Goal: Find contact information: Find contact information

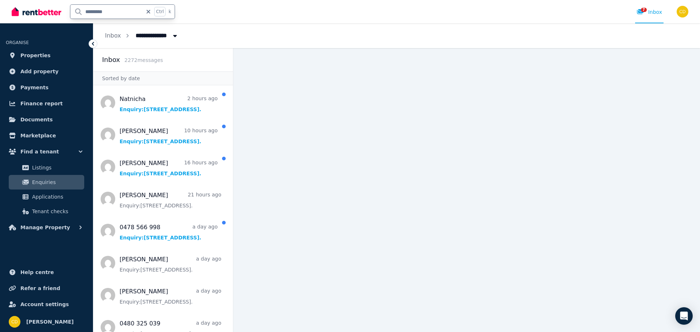
scroll to position [948, 0]
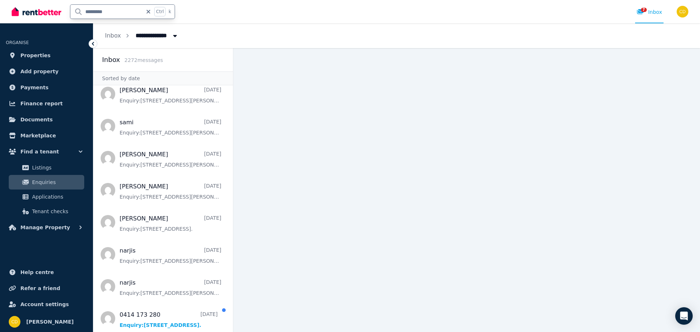
click at [122, 10] on input "*********" at bounding box center [106, 12] width 72 height 14
type input "*********"
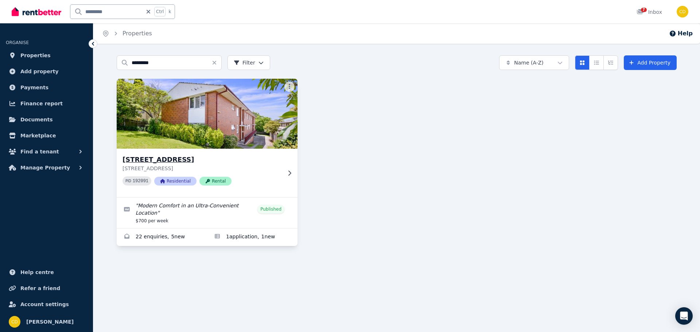
click at [144, 167] on p "[STREET_ADDRESS]" at bounding box center [201, 168] width 159 height 7
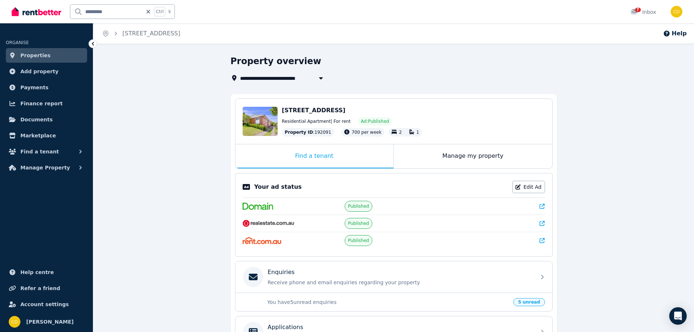
scroll to position [73, 0]
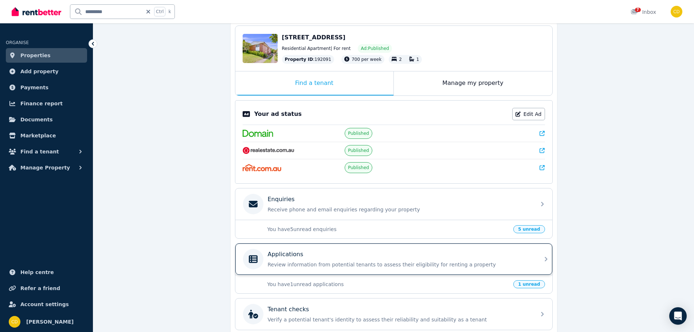
click at [409, 255] on div "Applications" at bounding box center [400, 254] width 264 height 9
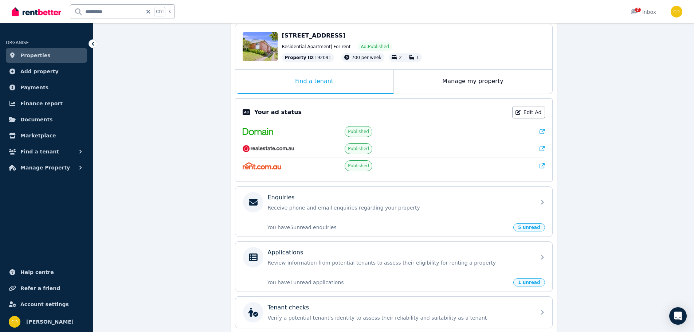
scroll to position [109, 0]
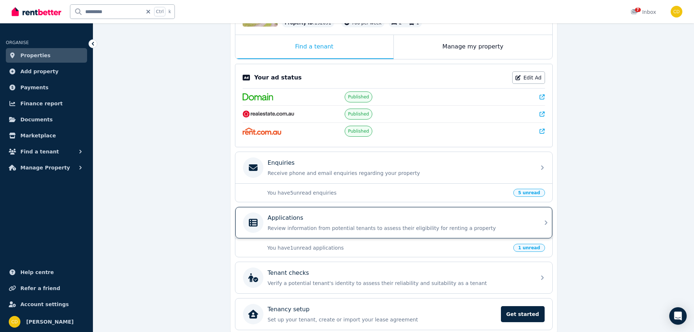
click at [405, 223] on div "Applications Review information from potential tenants to assess their eligibil…" at bounding box center [400, 223] width 264 height 18
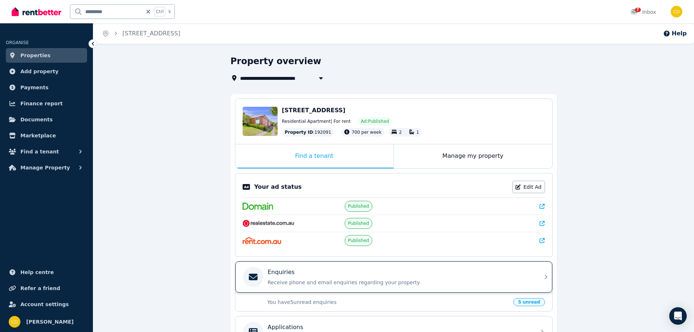
click at [407, 289] on div "Enquiries Receive phone and email enquiries regarding your property" at bounding box center [393, 276] width 317 height 31
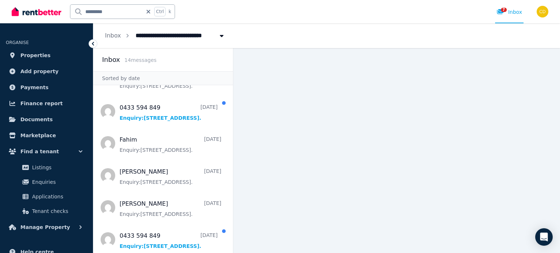
scroll to position [284, 0]
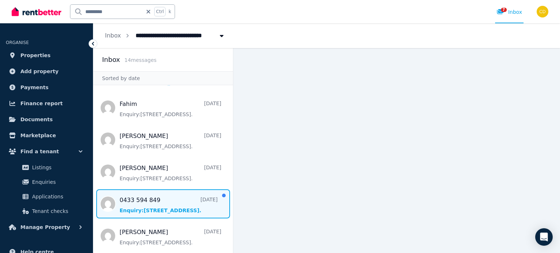
click at [141, 203] on span "Message list" at bounding box center [163, 204] width 140 height 29
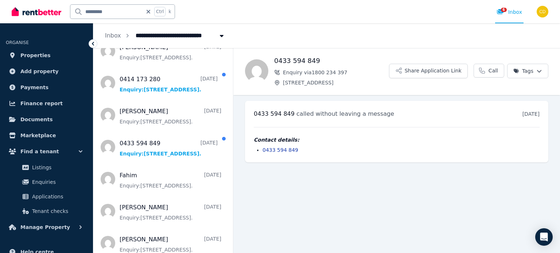
scroll to position [211, 0]
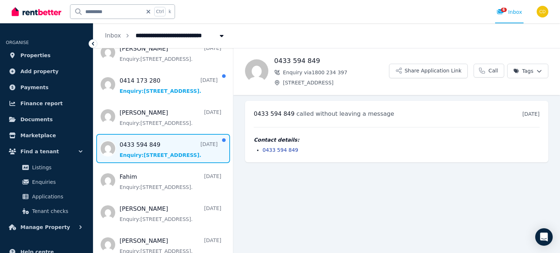
click at [162, 142] on span "Message list" at bounding box center [163, 148] width 140 height 29
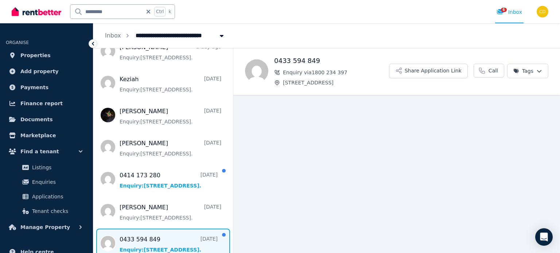
scroll to position [101, 0]
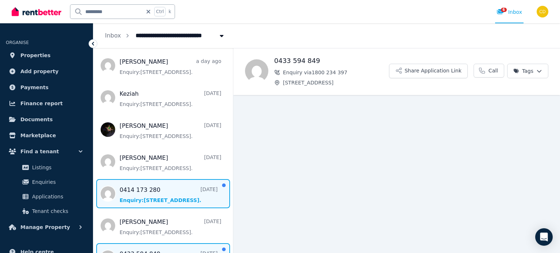
click at [160, 182] on span "Message list" at bounding box center [163, 193] width 140 height 29
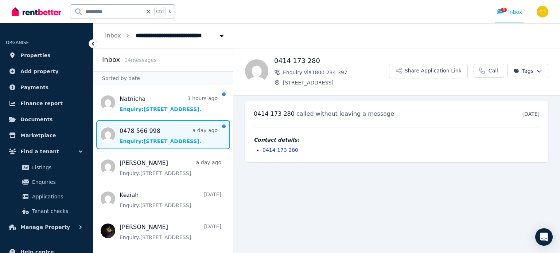
click at [163, 129] on span "Message list" at bounding box center [163, 134] width 140 height 29
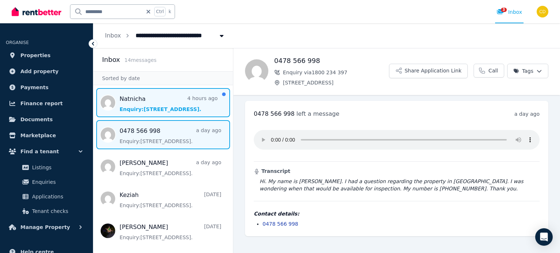
click at [188, 93] on span "Message list" at bounding box center [163, 102] width 140 height 29
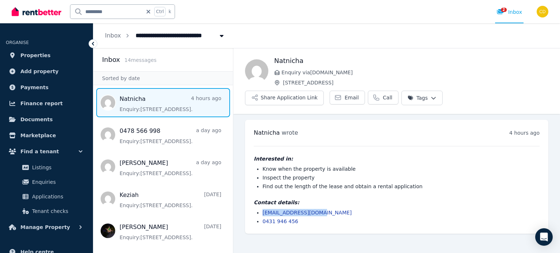
drag, startPoint x: 274, startPoint y: 191, endPoint x: 261, endPoint y: 193, distance: 12.5
click at [261, 209] on ul "connae2003@gmail.com 0431 946 456" at bounding box center [397, 217] width 286 height 16
click at [509, 15] on div "2 Inbox" at bounding box center [509, 11] width 26 height 7
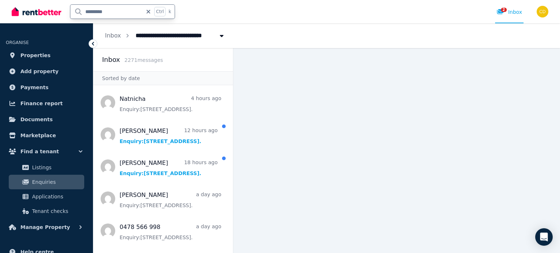
click at [115, 9] on input "*********" at bounding box center [106, 12] width 72 height 14
type input "*******"
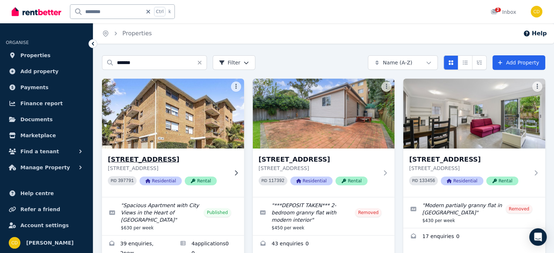
click at [192, 164] on h3 "[STREET_ADDRESS]" at bounding box center [168, 160] width 120 height 10
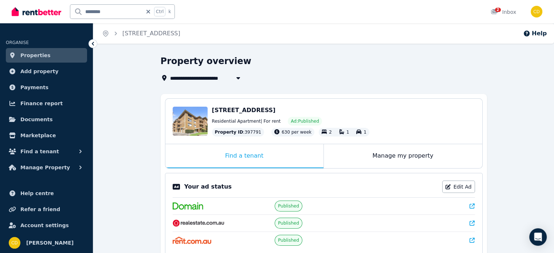
click at [472, 206] on icon at bounding box center [472, 206] width 5 height 5
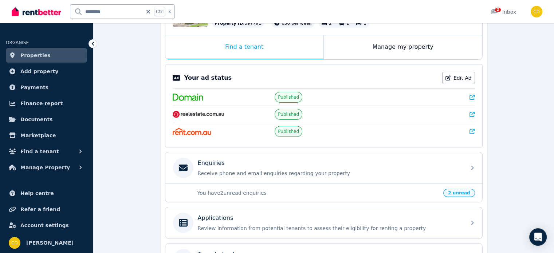
scroll to position [182, 0]
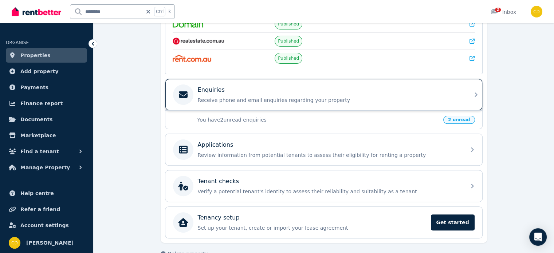
click at [255, 86] on div "Enquiries" at bounding box center [330, 90] width 264 height 9
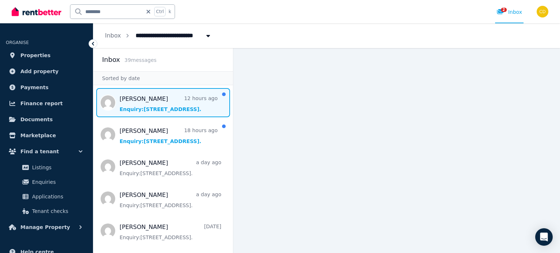
click at [161, 111] on span "Message list" at bounding box center [163, 102] width 140 height 29
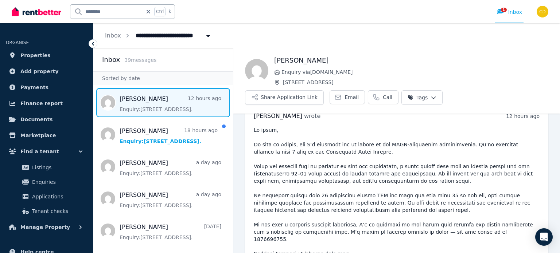
scroll to position [36, 0]
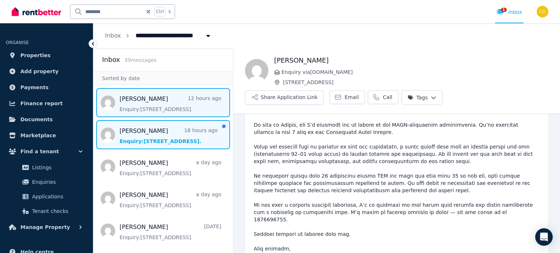
click at [173, 135] on span "Message list" at bounding box center [163, 134] width 140 height 29
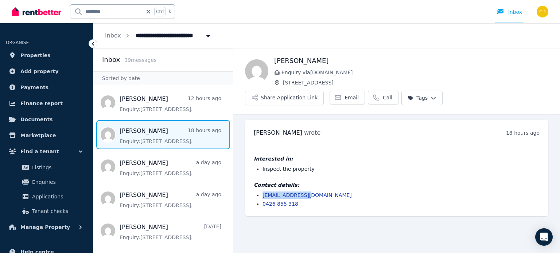
drag, startPoint x: 309, startPoint y: 176, endPoint x: 260, endPoint y: 173, distance: 48.9
click at [260, 192] on ul "isapdl@yahoo.com 0426 855 318" at bounding box center [397, 200] width 286 height 16
copy link "isapdl@yahoo.com"
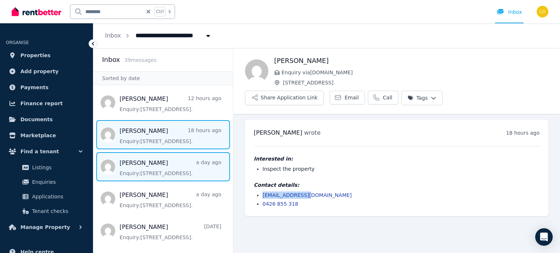
click at [152, 170] on span "Message list" at bounding box center [163, 166] width 140 height 29
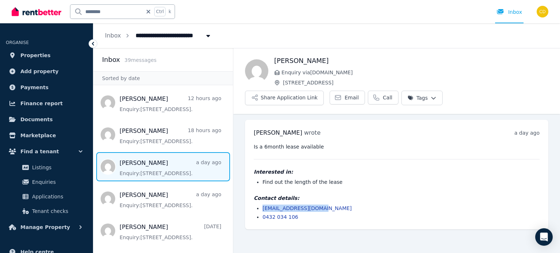
drag, startPoint x: 313, startPoint y: 191, endPoint x: 259, endPoint y: 190, distance: 53.9
click at [259, 205] on ul "oliviaensor@gmail.com 0432 034 106" at bounding box center [397, 213] width 286 height 16
copy link "oliviaensor@gmail.com"
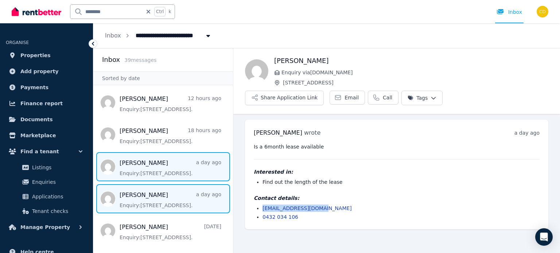
click at [152, 192] on span "Message list" at bounding box center [163, 198] width 140 height 29
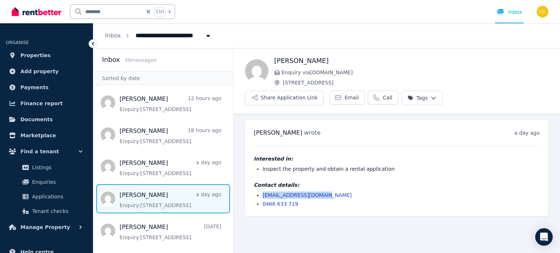
drag, startPoint x: 324, startPoint y: 175, endPoint x: 253, endPoint y: 177, distance: 71.1
click at [253, 177] on div "Riley evans wrote a day ago 9:36 am on Tue, 19 Aug 2025 Interested in: Inspect …" at bounding box center [396, 168] width 303 height 97
copy link "rileyevans19@gmail.com"
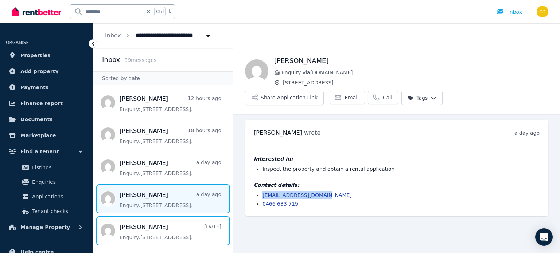
click at [148, 229] on span "Message list" at bounding box center [163, 230] width 140 height 29
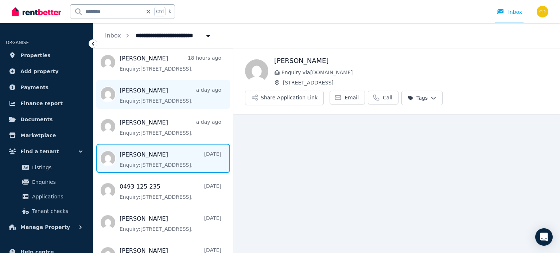
scroll to position [73, 0]
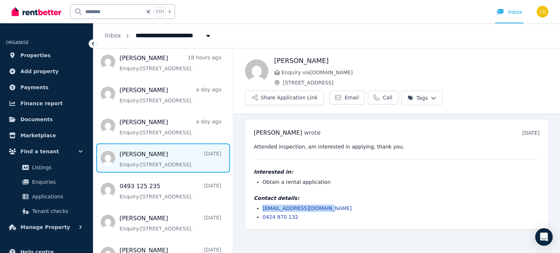
drag, startPoint x: 329, startPoint y: 189, endPoint x: 246, endPoint y: 191, distance: 83.1
click at [246, 191] on div "Jack Gibson wrote 2 days ago 11:19 am on Mon, 18 Aug 2025 Attended inspection, …" at bounding box center [396, 175] width 303 height 110
copy link "jack_gibson13@yahoo.com"
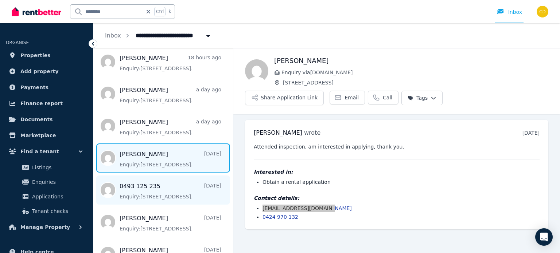
scroll to position [109, 0]
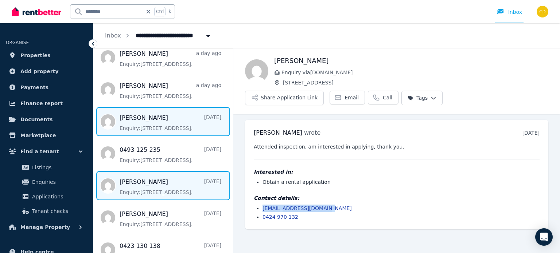
click at [175, 181] on span "Message list" at bounding box center [163, 185] width 140 height 29
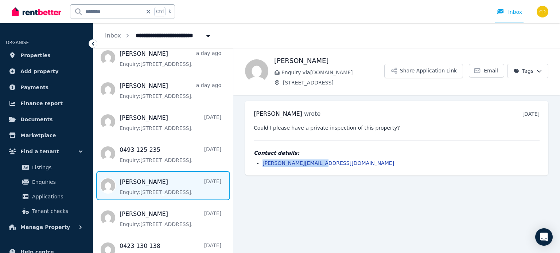
drag, startPoint x: 352, startPoint y: 158, endPoint x: 251, endPoint y: 168, distance: 101.5
click at [251, 168] on div "Mallory Davies wrote 2 days ago 10:11 am on Mon, 18 Aug 2025 Could I please hav…" at bounding box center [396, 138] width 303 height 75
copy link "mallory.d@live.com.au"
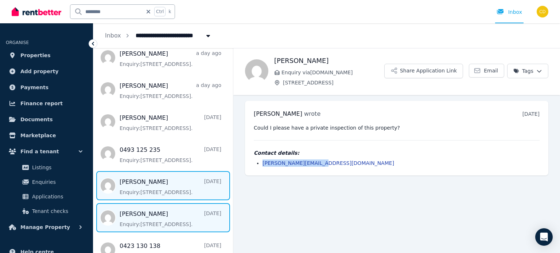
click at [190, 218] on span "Message list" at bounding box center [163, 217] width 140 height 29
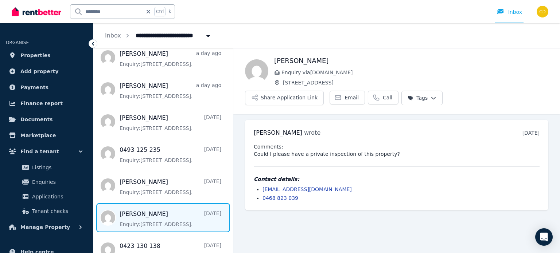
click at [402, 155] on div "Comments: Could I please have a private inspection of this property? Contact de…" at bounding box center [397, 172] width 286 height 59
drag, startPoint x: 330, startPoint y: 175, endPoint x: 261, endPoint y: 175, distance: 69.2
click at [257, 186] on ul "ash.norman1@outlook.com 0468 823 039" at bounding box center [397, 194] width 286 height 16
click at [343, 186] on div "ashley Norman wrote 2 days ago 9:09 am on Mon, 18 Aug 2025 Comments: Could I pl…" at bounding box center [396, 165] width 303 height 91
drag, startPoint x: 332, startPoint y: 169, endPoint x: 254, endPoint y: 173, distance: 78.8
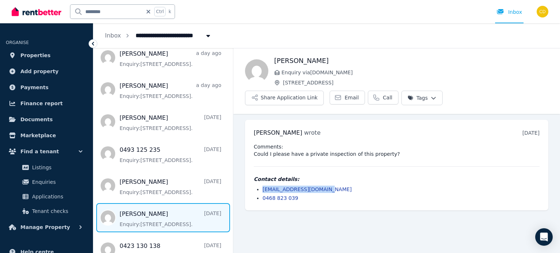
click at [254, 186] on ul "ash.norman1@outlook.com 0468 823 039" at bounding box center [397, 194] width 286 height 16
copy link "ash.norman1@outlook.com"
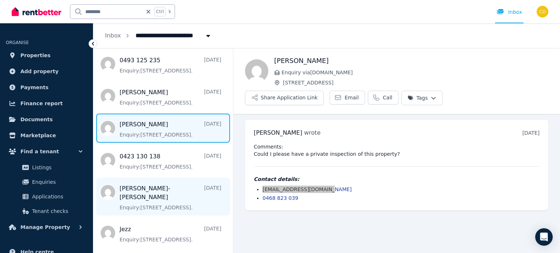
scroll to position [219, 0]
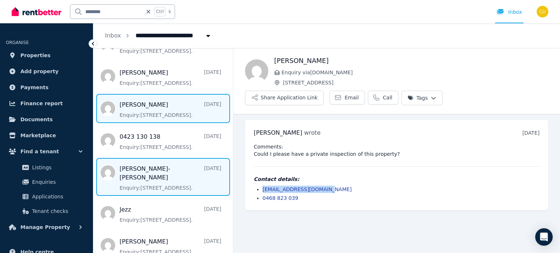
click at [168, 166] on span "Message list" at bounding box center [163, 177] width 140 height 38
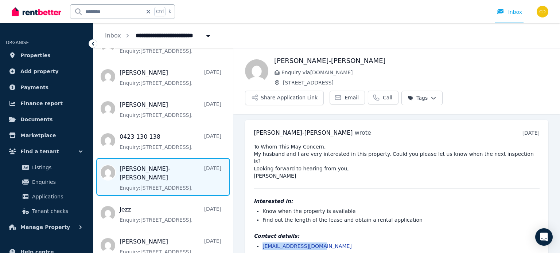
drag, startPoint x: 317, startPoint y: 215, endPoint x: 250, endPoint y: 216, distance: 67.4
click at [250, 216] on div "Rebecca Hill-Scott wrote 3 days ago 10:50 am on Sun, 17 Aug 2025 To Whom This M…" at bounding box center [396, 194] width 303 height 148
copy link "rhillscott@gmail.com"
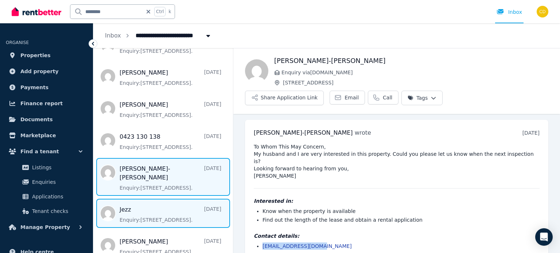
click at [148, 203] on span "Message list" at bounding box center [163, 213] width 140 height 29
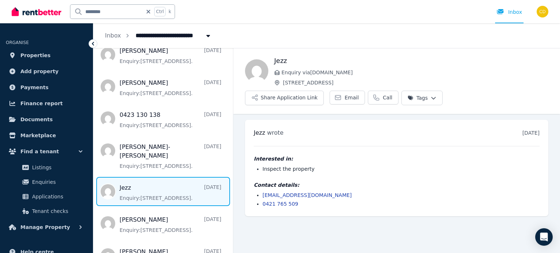
scroll to position [255, 0]
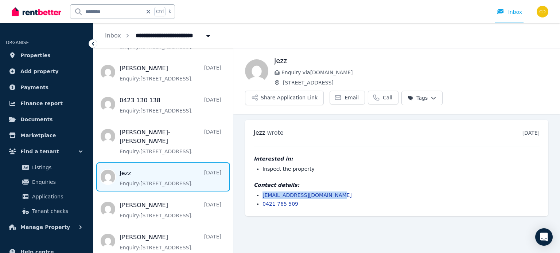
drag, startPoint x: 340, startPoint y: 177, endPoint x: 261, endPoint y: 178, distance: 79.1
click at [261, 192] on ul "jezzamyn.quarrie@gmail.com 0421 765 509" at bounding box center [397, 200] width 286 height 16
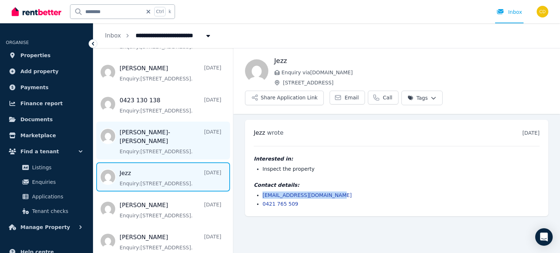
copy link "jezzamyn.quarrie@gmail.com"
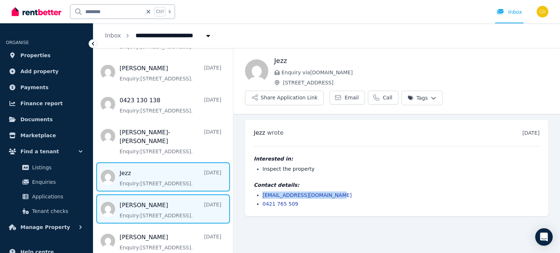
click at [159, 195] on span "Message list" at bounding box center [163, 209] width 140 height 29
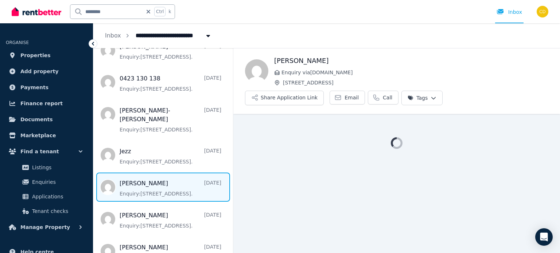
scroll to position [292, 0]
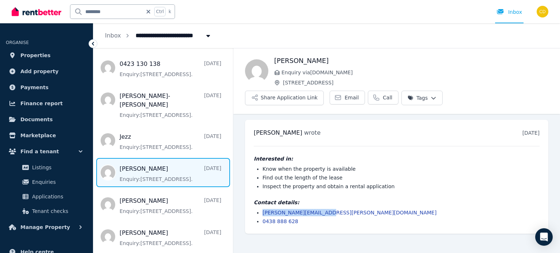
drag, startPoint x: 290, startPoint y: 194, endPoint x: 254, endPoint y: 194, distance: 35.7
click at [254, 209] on ul "kip.perrin@yahoo.com.au 0438 888 628" at bounding box center [397, 217] width 286 height 16
copy link "kip.perrin@yahoo.com.au"
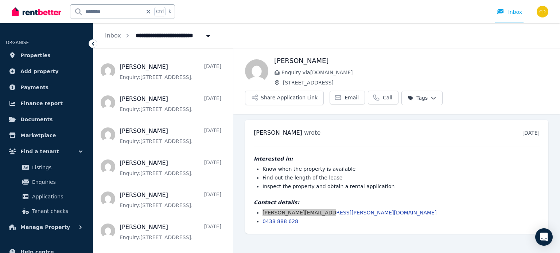
scroll to position [1085, 0]
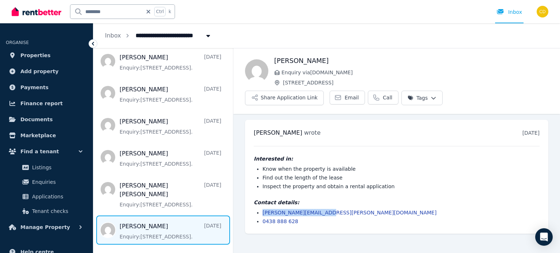
click at [179, 216] on span "Message list" at bounding box center [163, 230] width 140 height 29
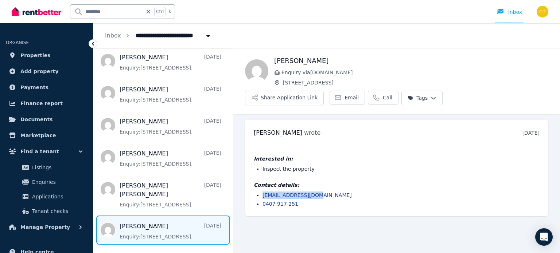
drag, startPoint x: 319, startPoint y: 175, endPoint x: 257, endPoint y: 180, distance: 62.2
click at [262, 192] on li "hstarky64@gmail.com" at bounding box center [400, 195] width 277 height 7
copy link "hstarky64@gmail.com"
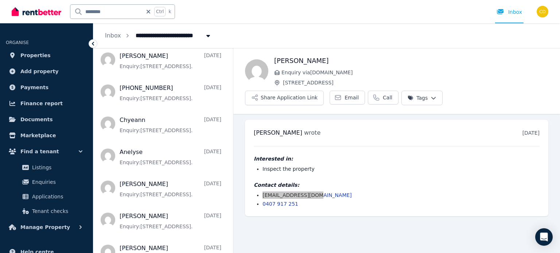
scroll to position [794, 0]
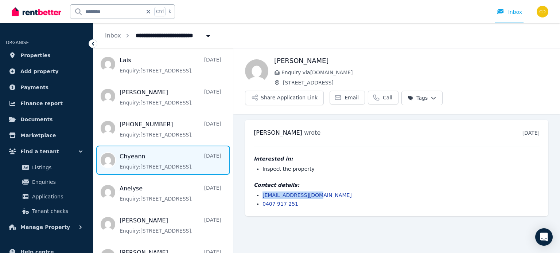
click at [170, 146] on span "Message list" at bounding box center [163, 160] width 140 height 29
drag, startPoint x: 323, startPoint y: 173, endPoint x: 257, endPoint y: 174, distance: 66.0
click at [262, 192] on li "tabbysmill@hotmail.com" at bounding box center [400, 195] width 277 height 7
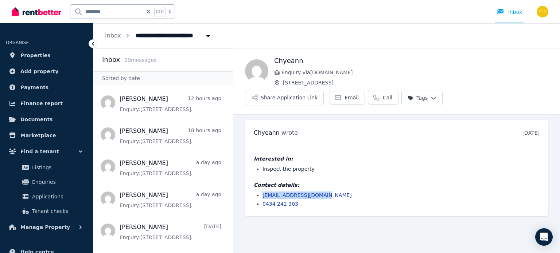
drag, startPoint x: 103, startPoint y: 15, endPoint x: 94, endPoint y: 21, distance: 11.3
click at [104, 14] on input "*******" at bounding box center [106, 12] width 72 height 14
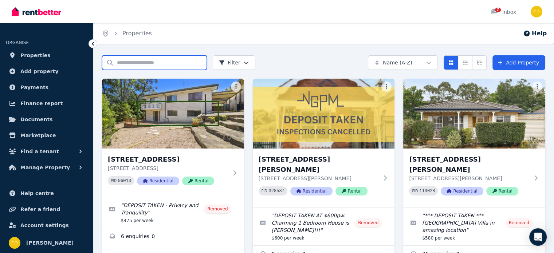
click at [152, 59] on input "Search properties" at bounding box center [154, 62] width 105 height 15
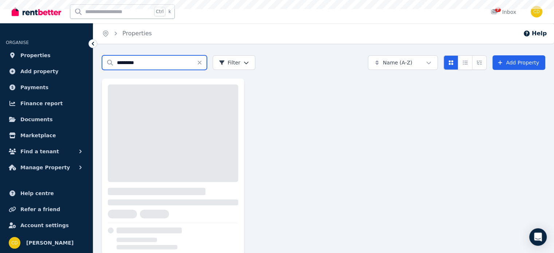
type input "*********"
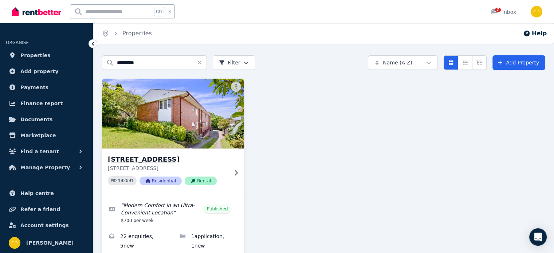
click at [208, 165] on p "[STREET_ADDRESS]" at bounding box center [168, 168] width 120 height 7
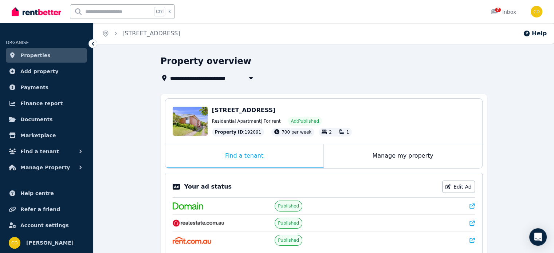
click at [474, 207] on icon at bounding box center [472, 206] width 5 height 5
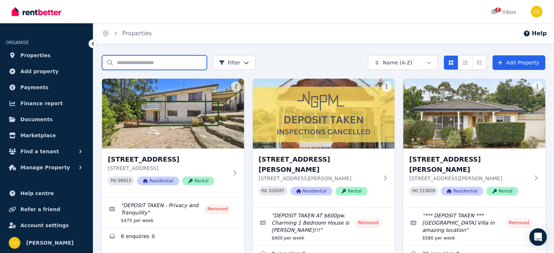
click at [122, 62] on input "Search properties" at bounding box center [154, 62] width 105 height 15
type input "*******"
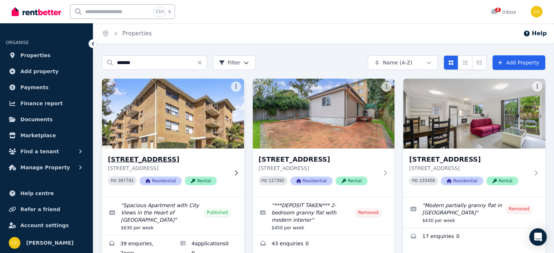
click at [169, 159] on h3 "[STREET_ADDRESS]" at bounding box center [168, 160] width 120 height 10
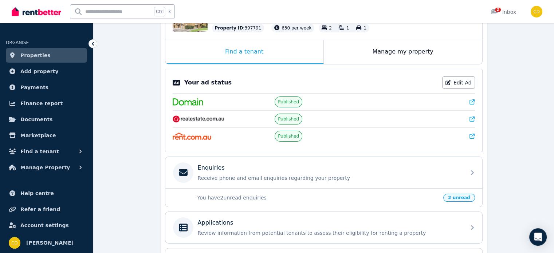
scroll to position [147, 0]
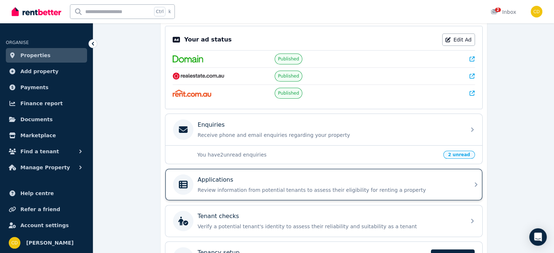
click at [316, 172] on div "Applications Review information from potential tenants to assess their eligibil…" at bounding box center [323, 184] width 317 height 31
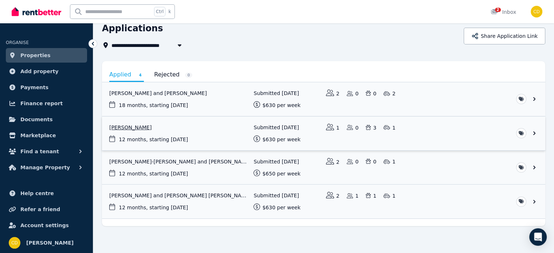
scroll to position [35, 0]
